Goal: Check status

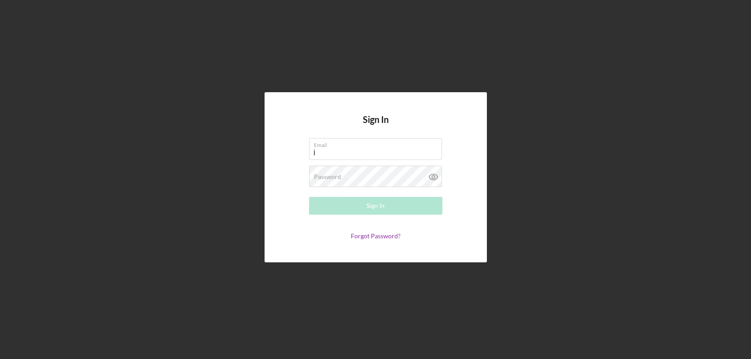
type input "[EMAIL_ADDRESS][DOMAIN_NAME]"
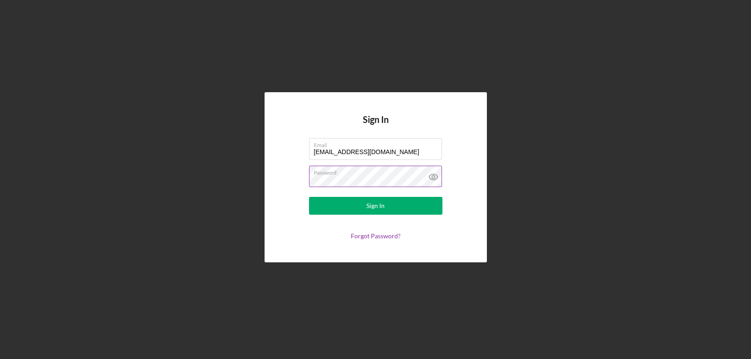
click at [309, 197] on button "Sign In" at bounding box center [375, 206] width 133 height 18
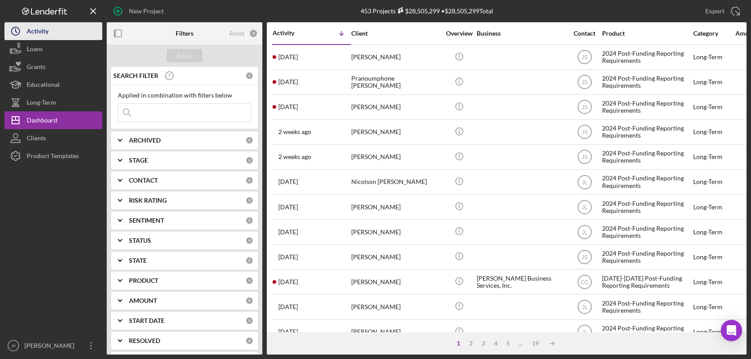
click at [47, 31] on div "Activity" at bounding box center [38, 32] width 22 height 20
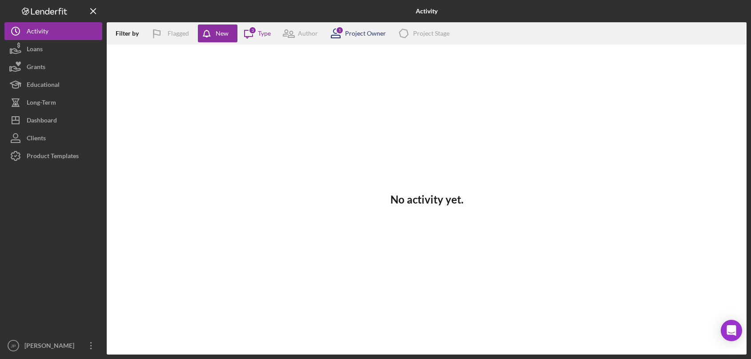
click at [355, 37] on div "Project Owner" at bounding box center [365, 33] width 41 height 7
